Goal: Task Accomplishment & Management: Manage account settings

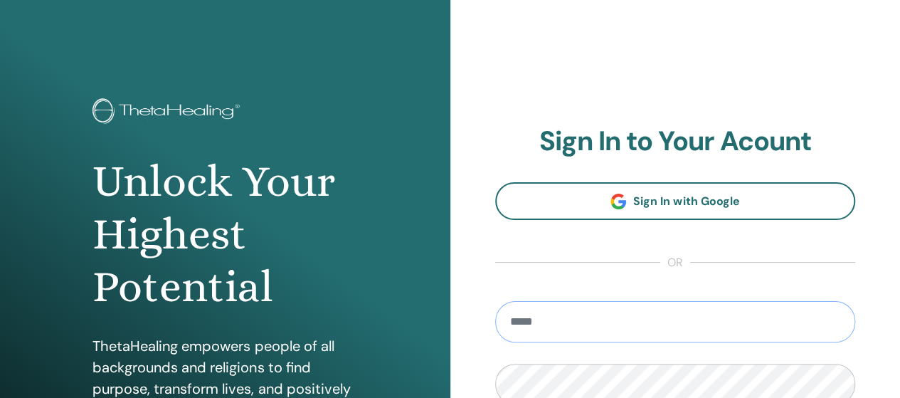
click at [714, 328] on input "email" at bounding box center [675, 321] width 361 height 41
type input "**********"
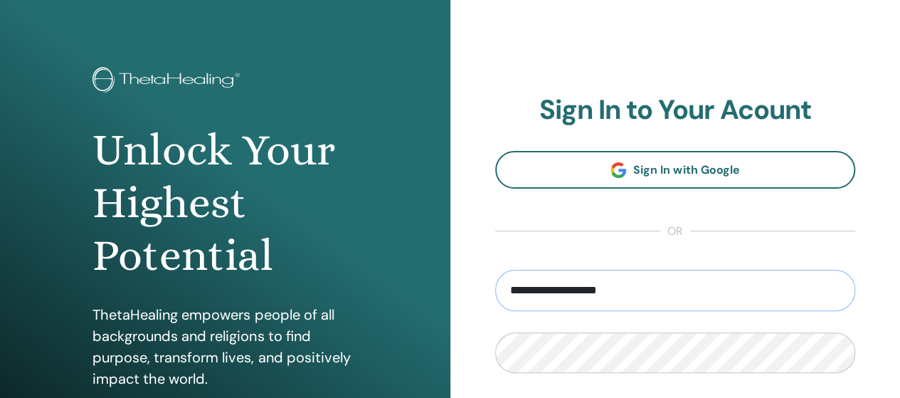
scroll to position [180, 0]
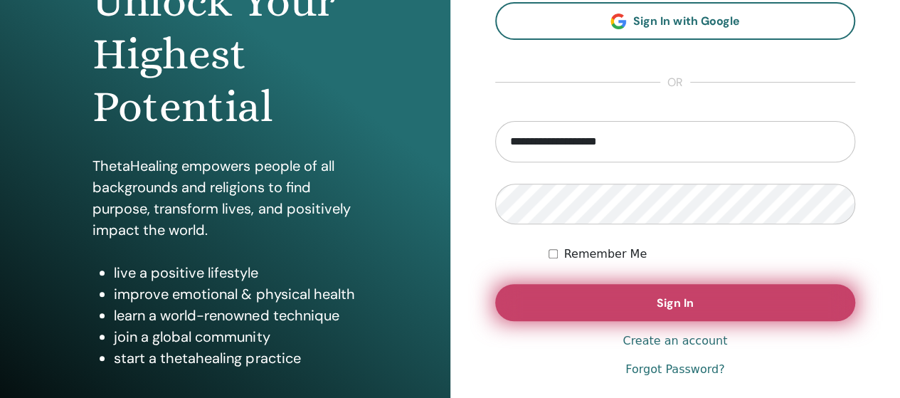
click at [607, 299] on button "Sign In" at bounding box center [675, 302] width 361 height 37
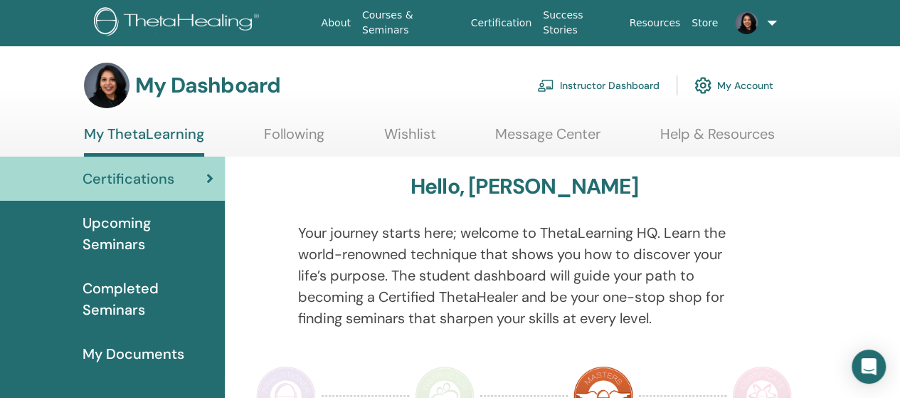
click at [775, 21] on link at bounding box center [751, 23] width 57 height 46
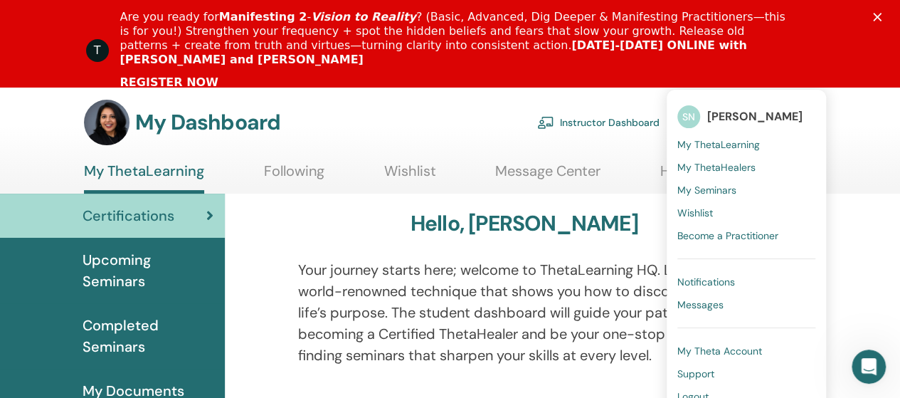
scroll to position [92, 0]
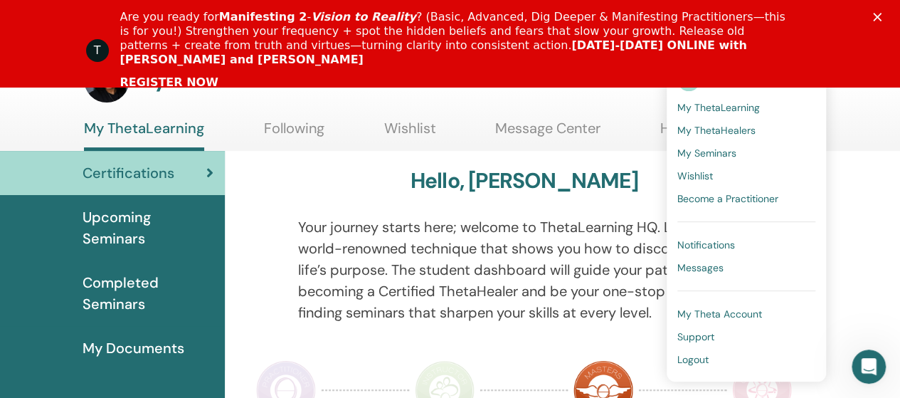
click at [697, 358] on span "Logout" at bounding box center [692, 359] width 31 height 13
